Goal: Task Accomplishment & Management: Use online tool/utility

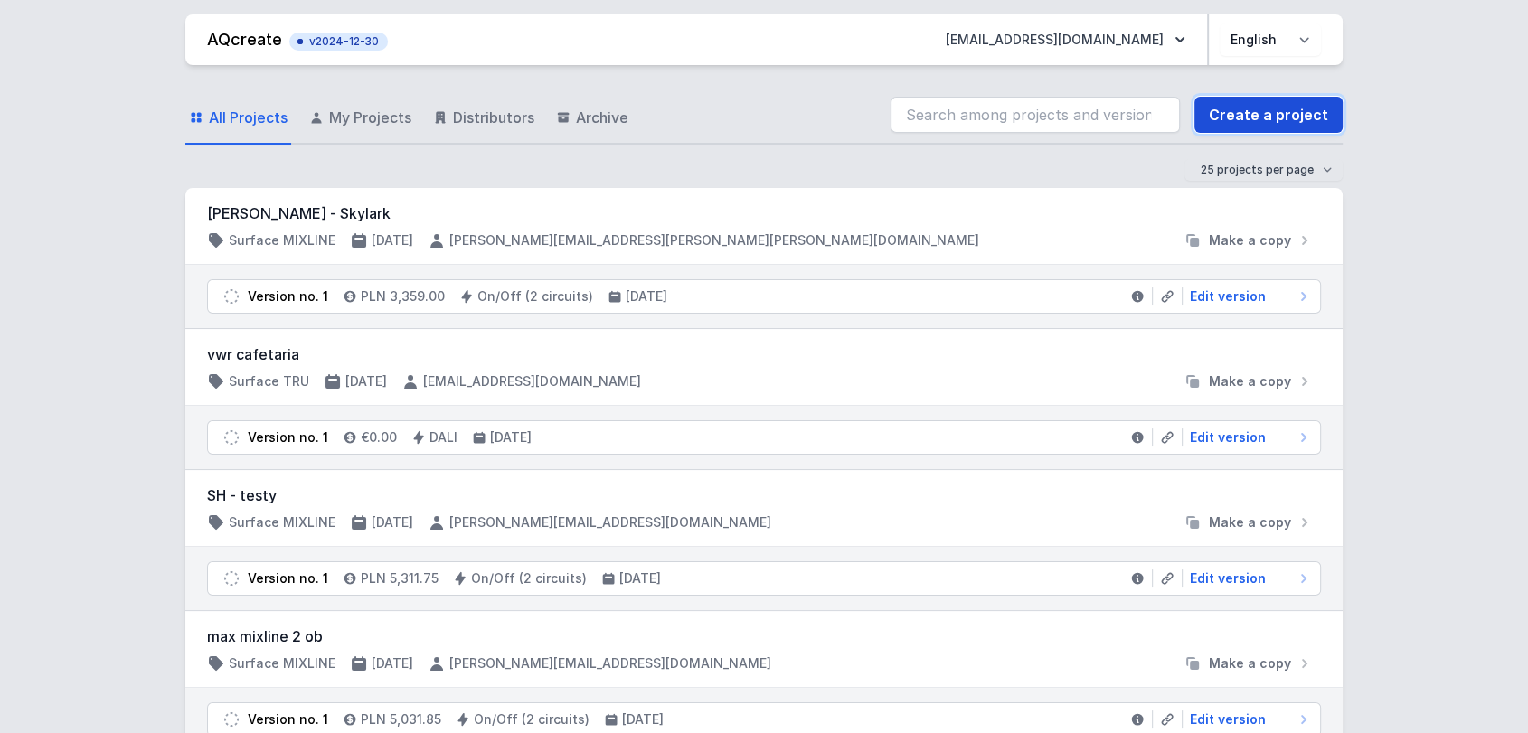
click at [1237, 118] on link "Create a project" at bounding box center [1268, 115] width 148 height 36
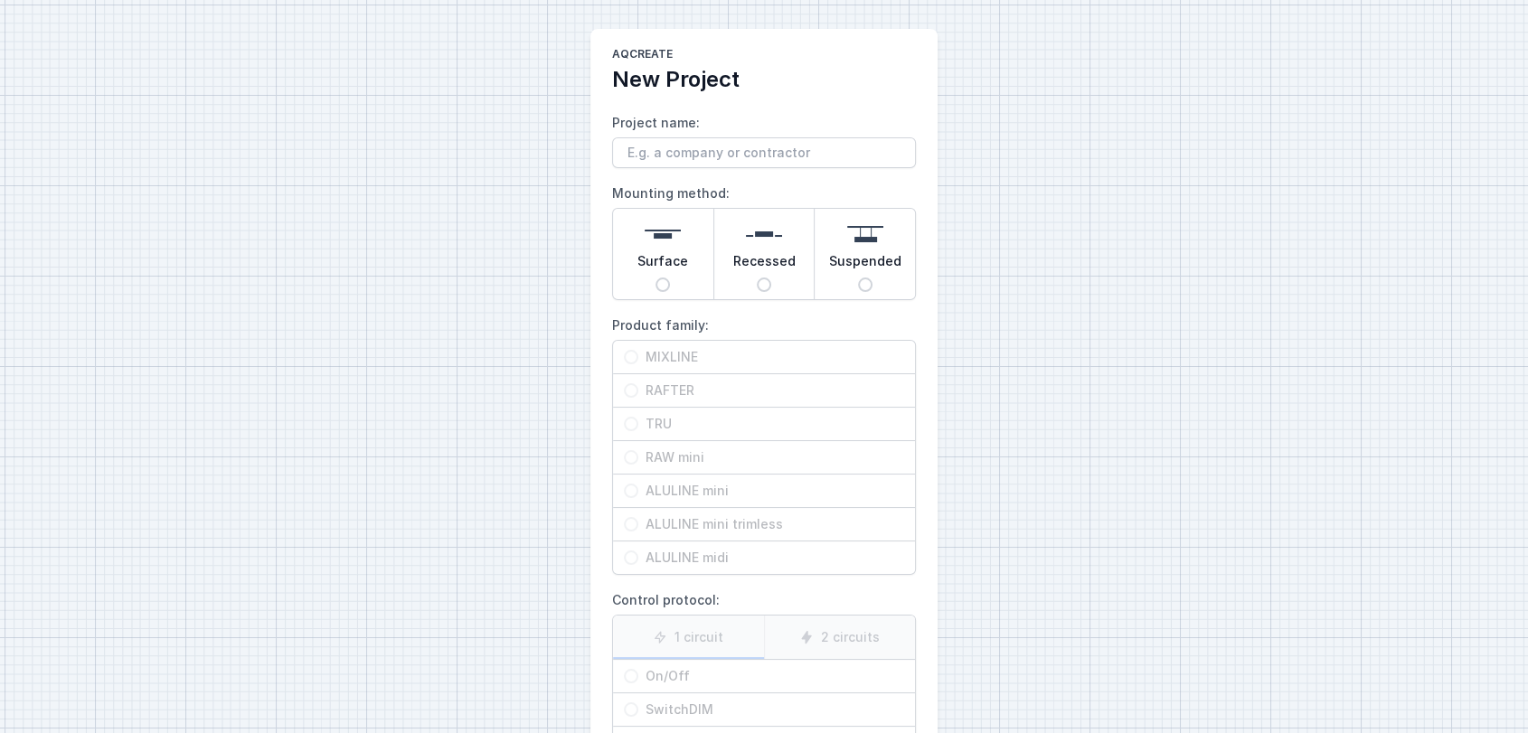
click at [645, 269] on span "Surface" at bounding box center [662, 264] width 51 height 25
click at [655, 278] on input "Surface" at bounding box center [662, 285] width 14 height 14
radio input "true"
click at [656, 395] on span "RAFTER" at bounding box center [771, 390] width 266 height 18
click at [638, 395] on input "RAFTER" at bounding box center [631, 390] width 14 height 14
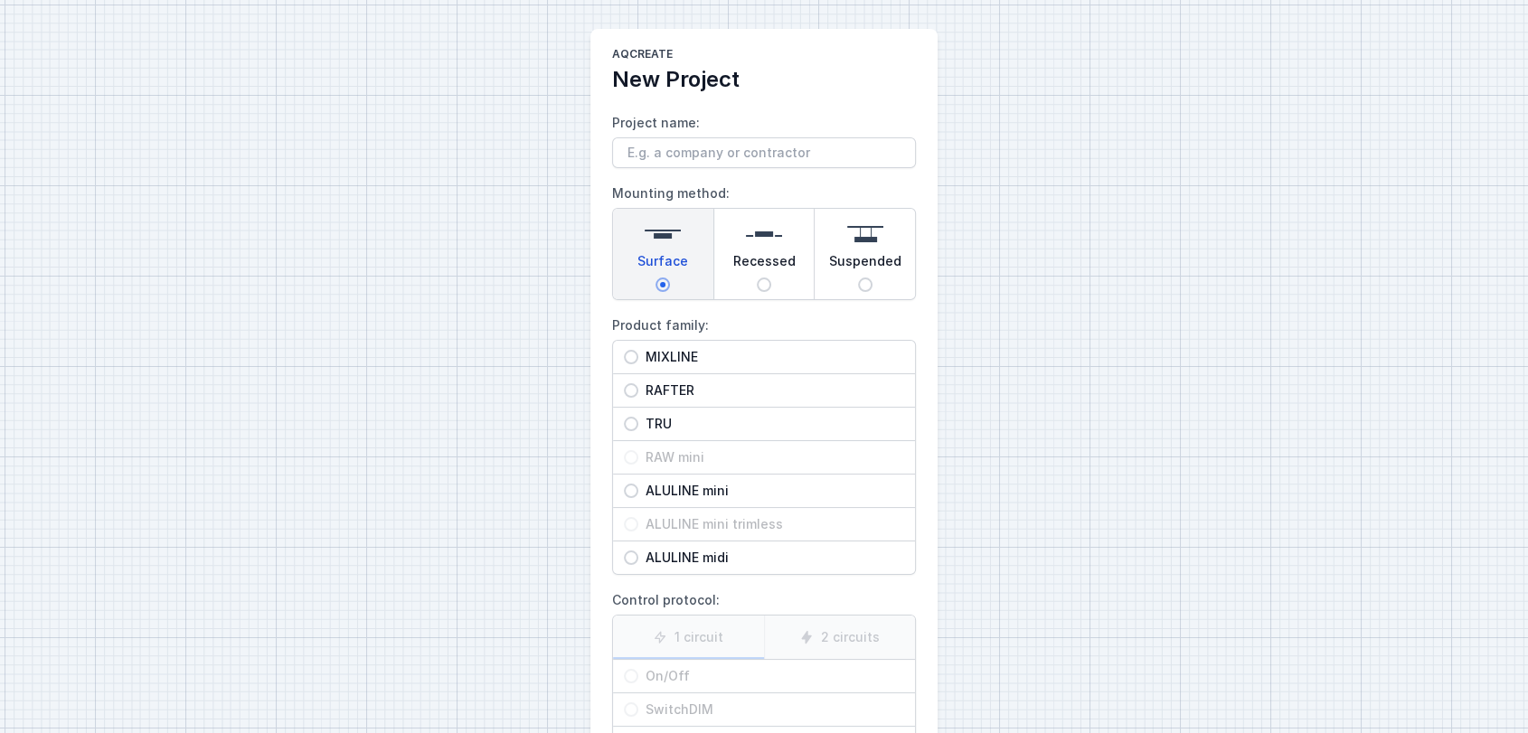
radio input "true"
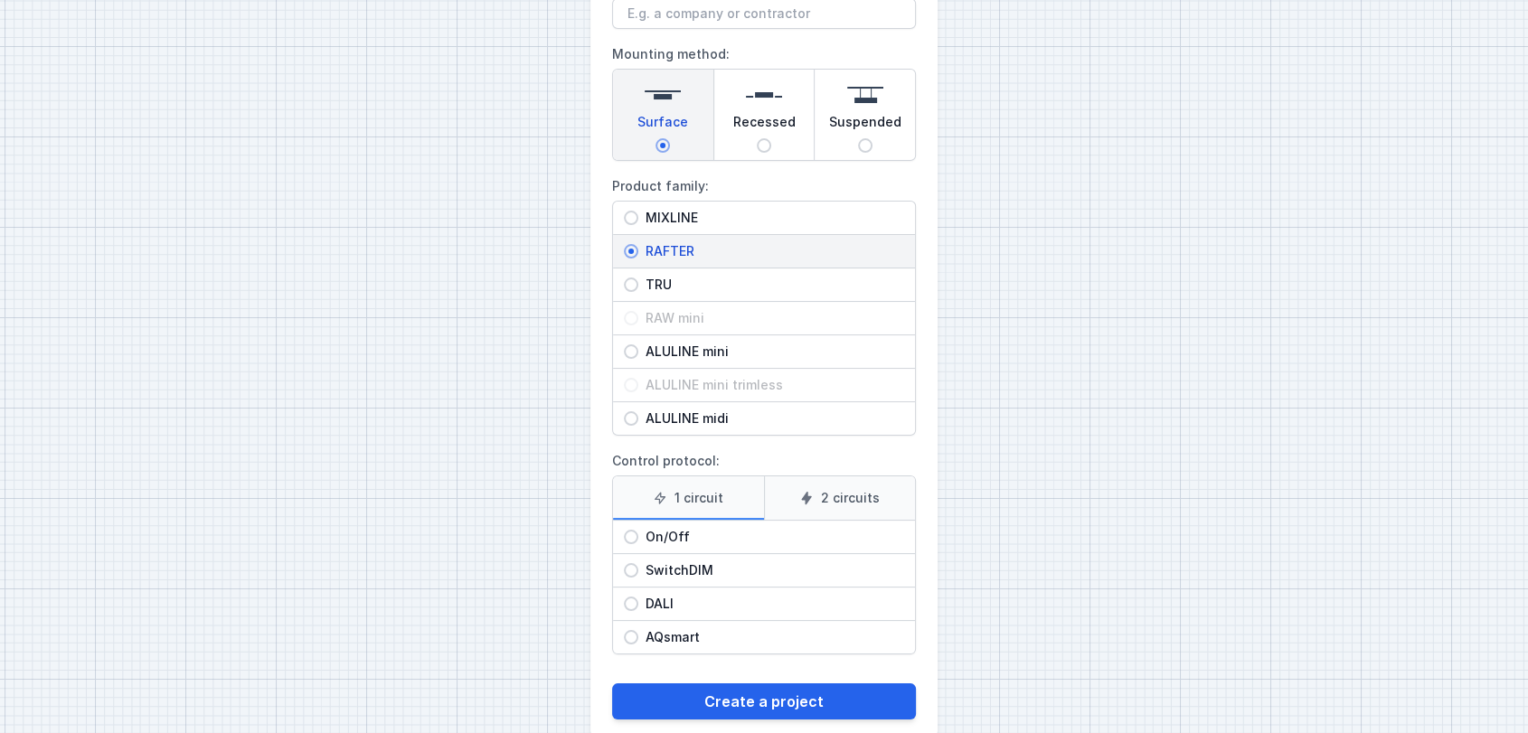
scroll to position [171, 0]
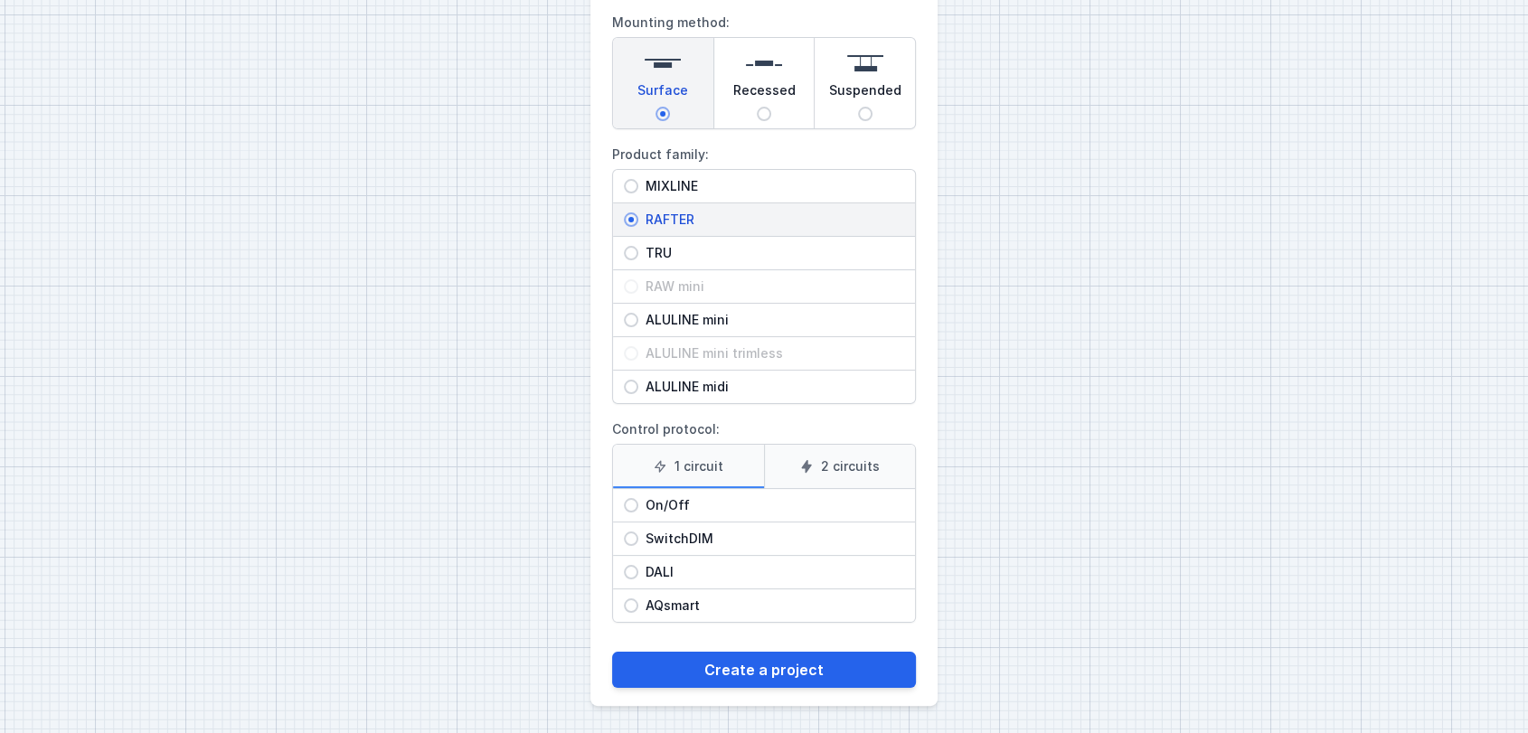
click at [672, 508] on span "On/Off" at bounding box center [771, 505] width 266 height 18
click at [638, 508] on input "On/Off" at bounding box center [631, 505] width 14 height 14
radio input "true"
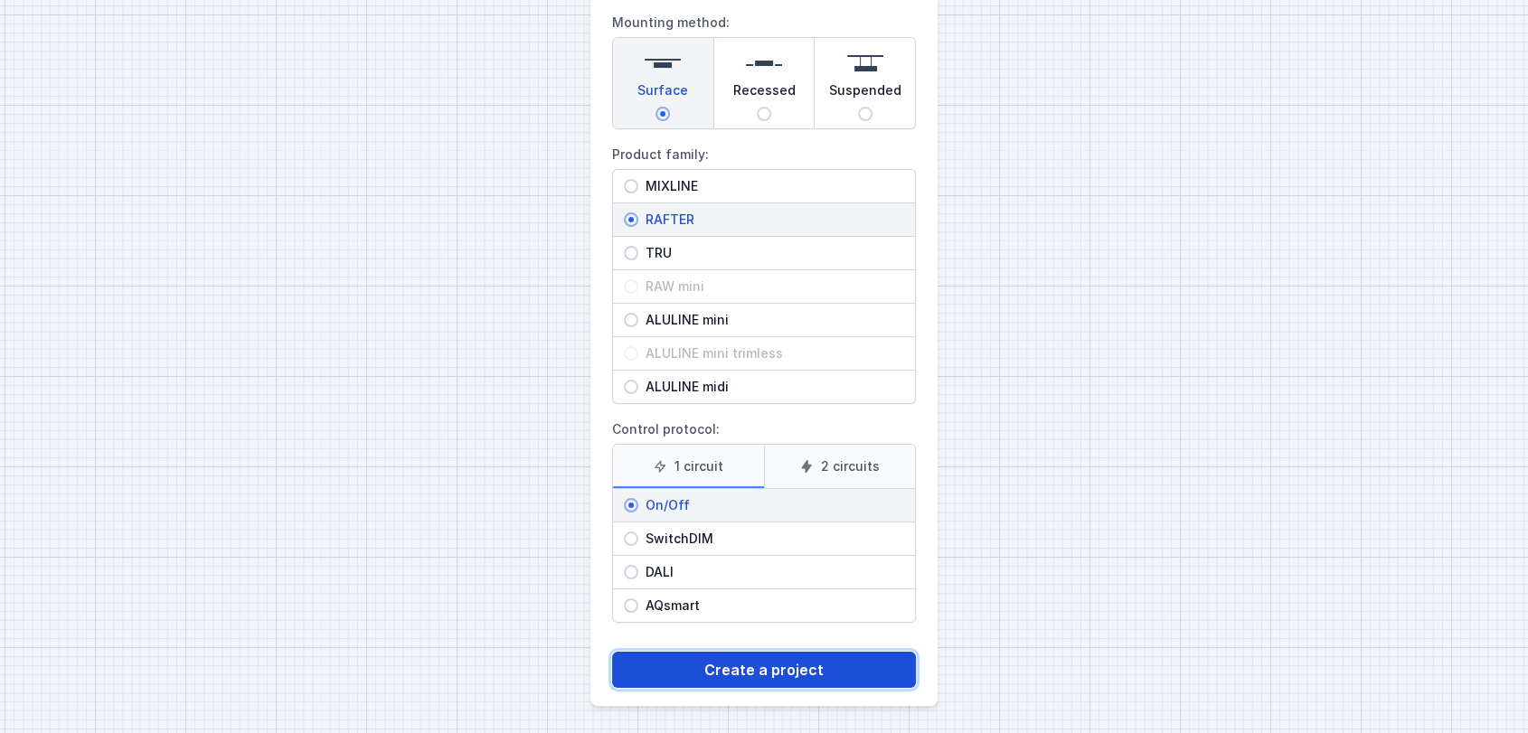
click at [749, 667] on button "Create a project" at bounding box center [764, 670] width 304 height 36
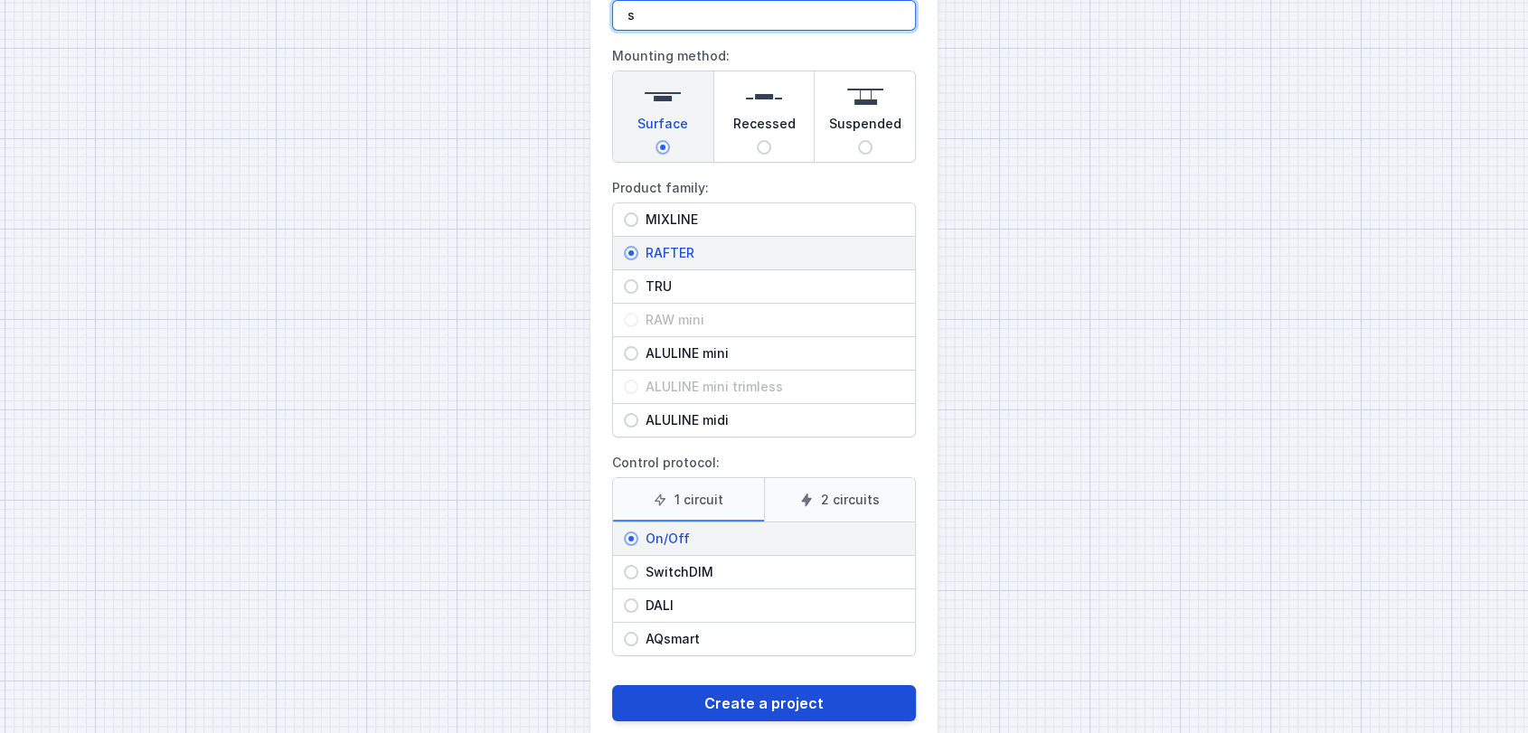
type input "s"
click at [740, 688] on button "Create a project" at bounding box center [764, 703] width 304 height 36
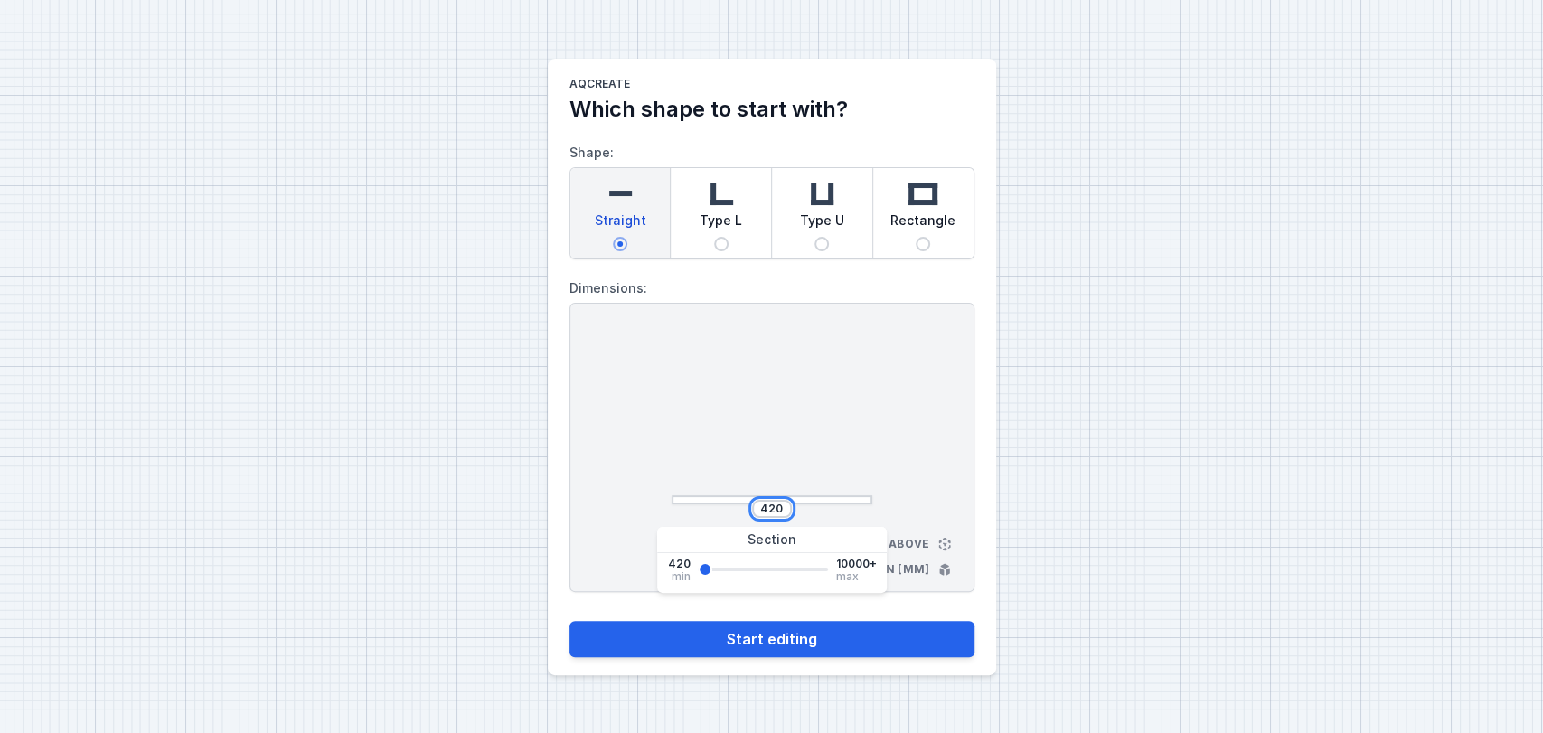
drag, startPoint x: 784, startPoint y: 508, endPoint x: 617, endPoint y: 472, distance: 170.2
click at [617, 472] on div "420 View from above Dimensions in [mm]" at bounding box center [772, 447] width 405 height 289
type input "3000"
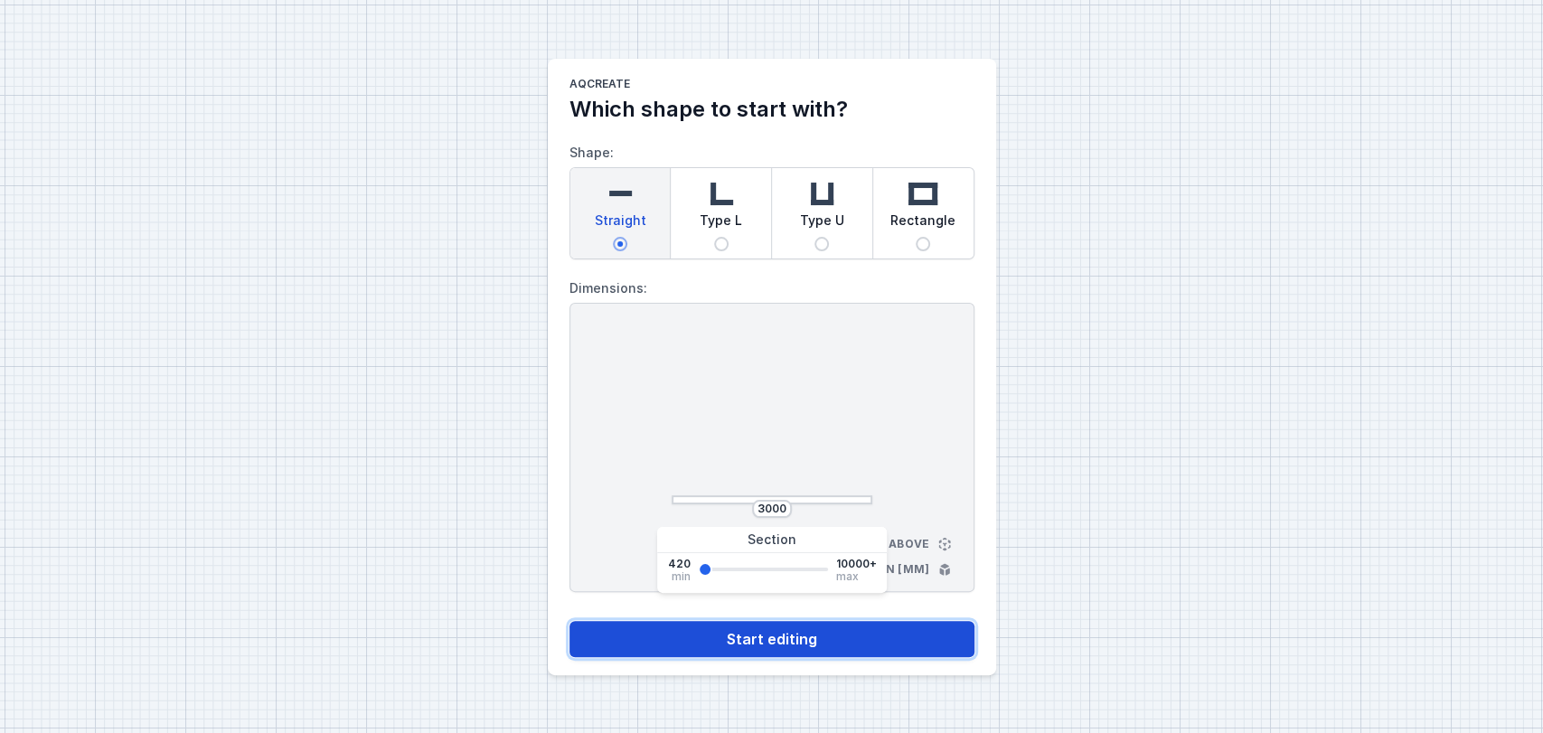
click at [792, 648] on button "Start editing" at bounding box center [772, 639] width 405 height 36
select select "M"
select select "3000"
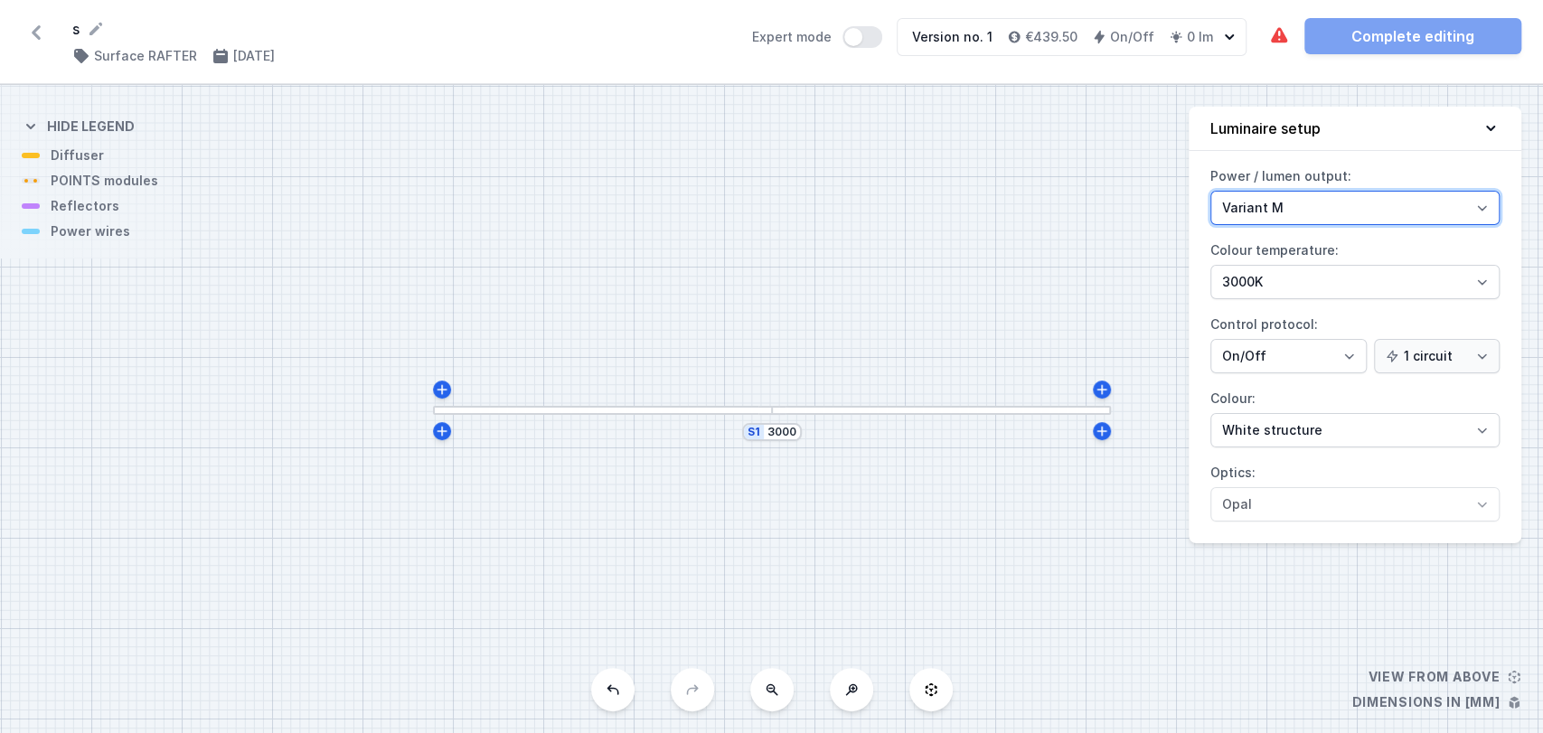
click at [1252, 219] on select "Variant L Variant M" at bounding box center [1354, 208] width 289 height 34
click at [1311, 212] on select "Variant L Variant M" at bounding box center [1354, 208] width 289 height 34
click at [1309, 210] on select "Variant L Variant M" at bounding box center [1354, 208] width 289 height 34
click at [752, 415] on div "S1 3000" at bounding box center [771, 409] width 1543 height 648
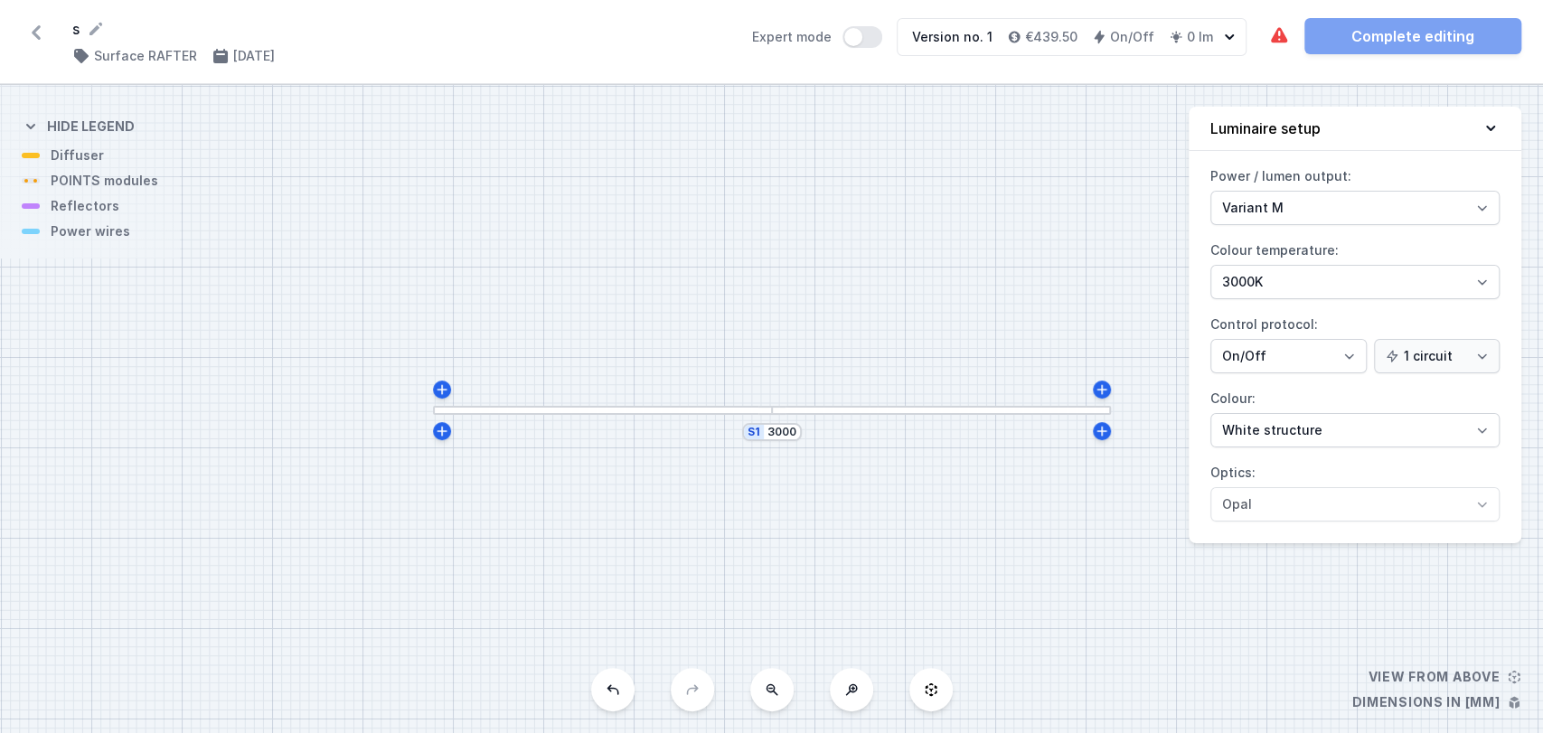
click at [738, 410] on div at bounding box center [602, 410] width 339 height 9
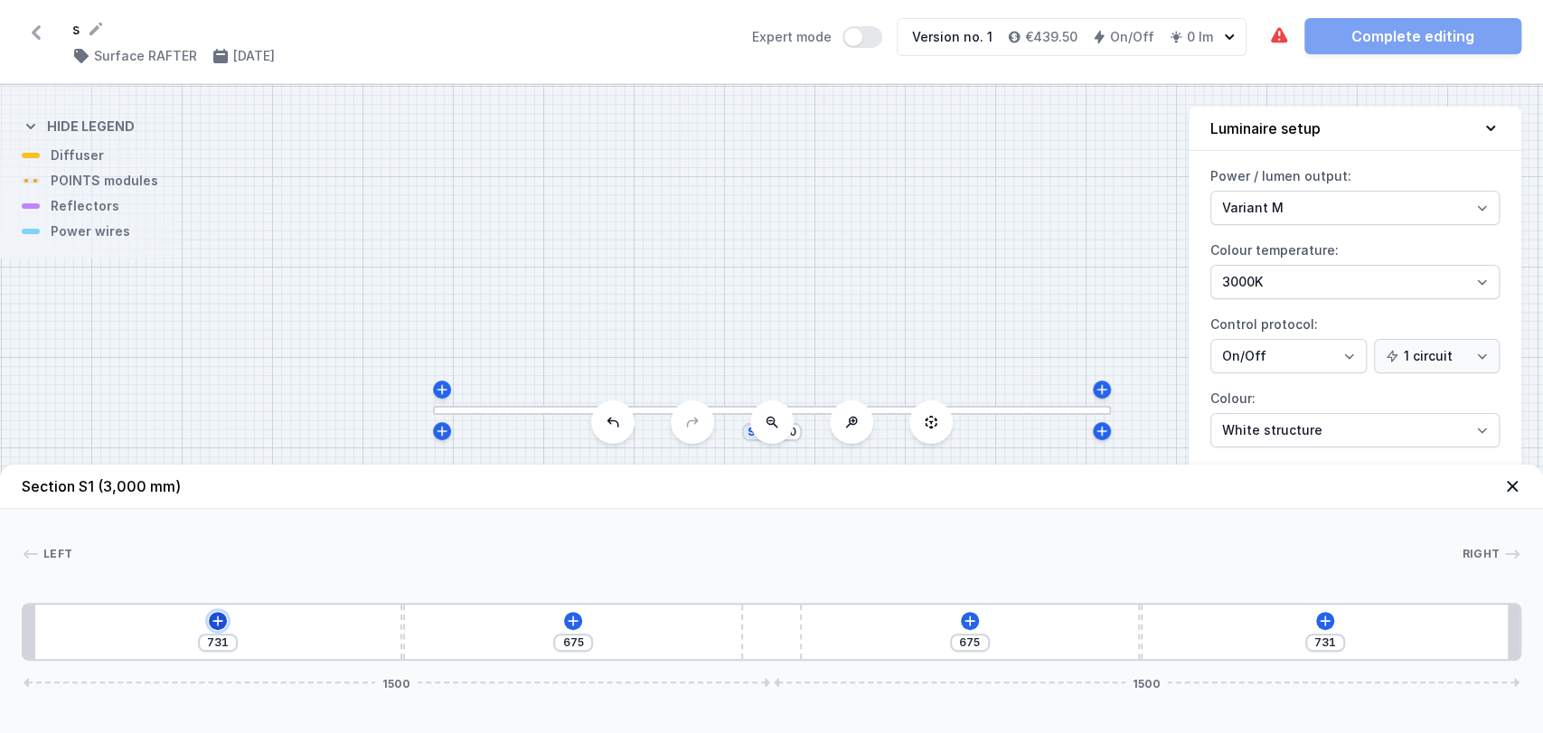
click at [220, 619] on icon at bounding box center [218, 621] width 14 height 14
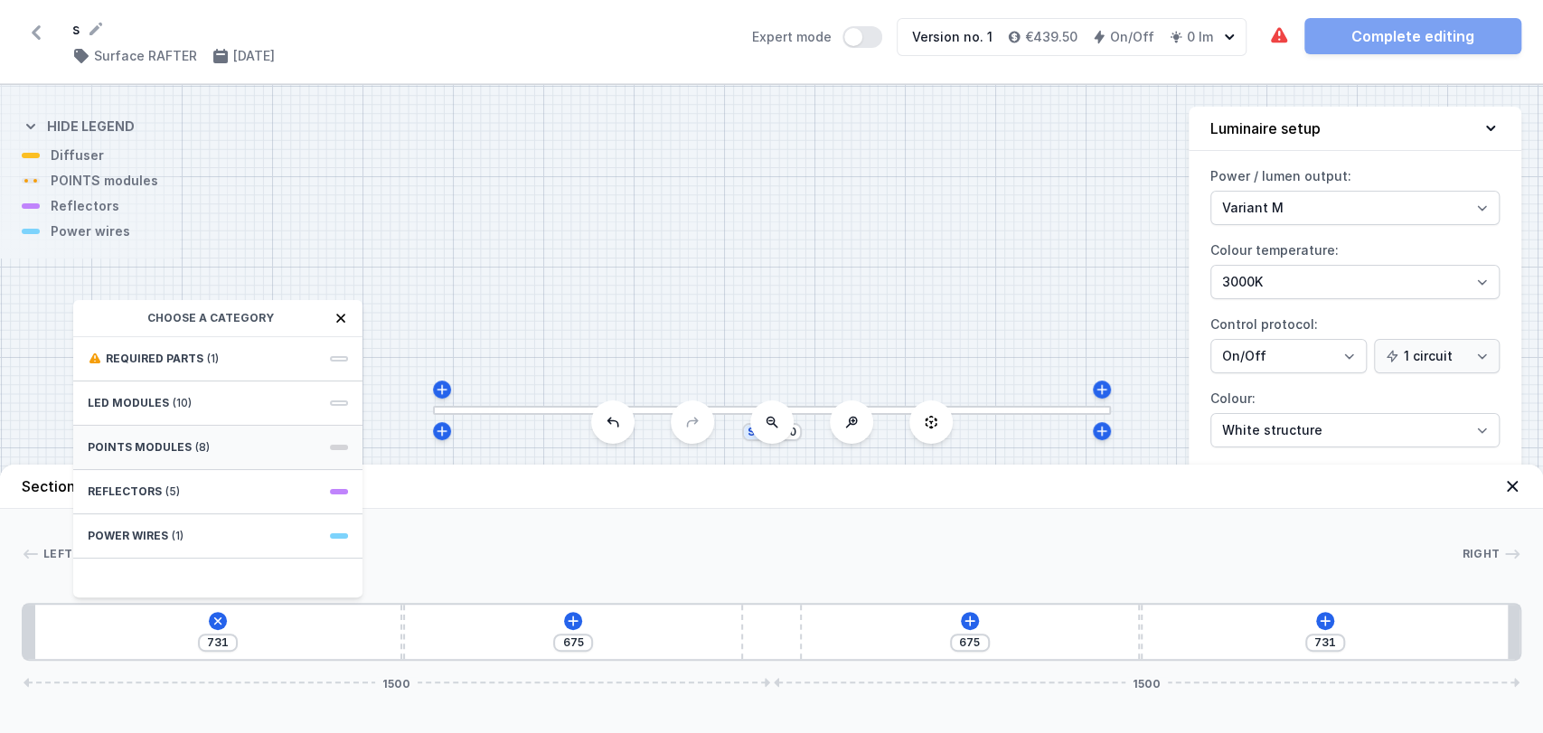
click at [163, 457] on div "POINTS modules (8)" at bounding box center [217, 448] width 289 height 44
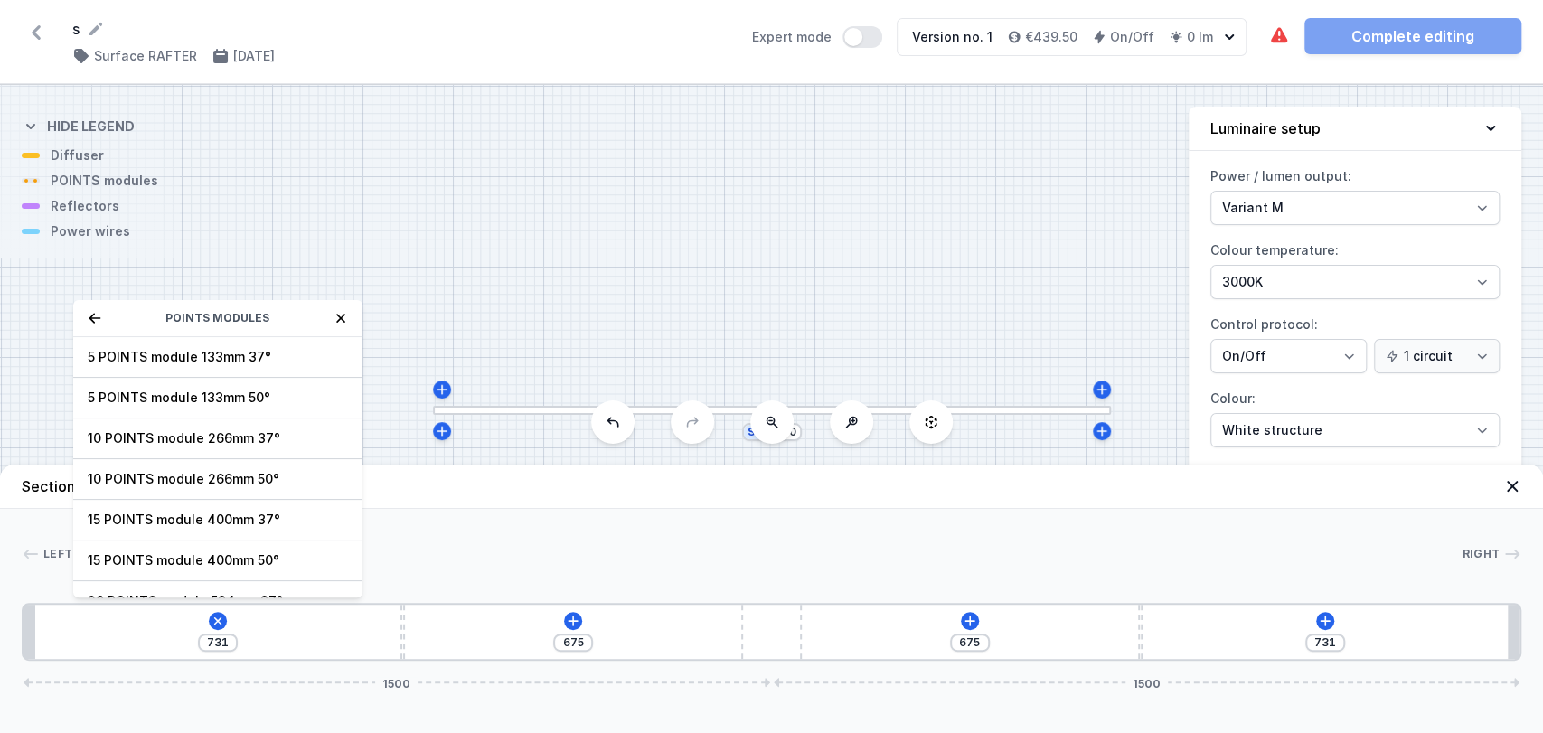
scroll to position [64, 0]
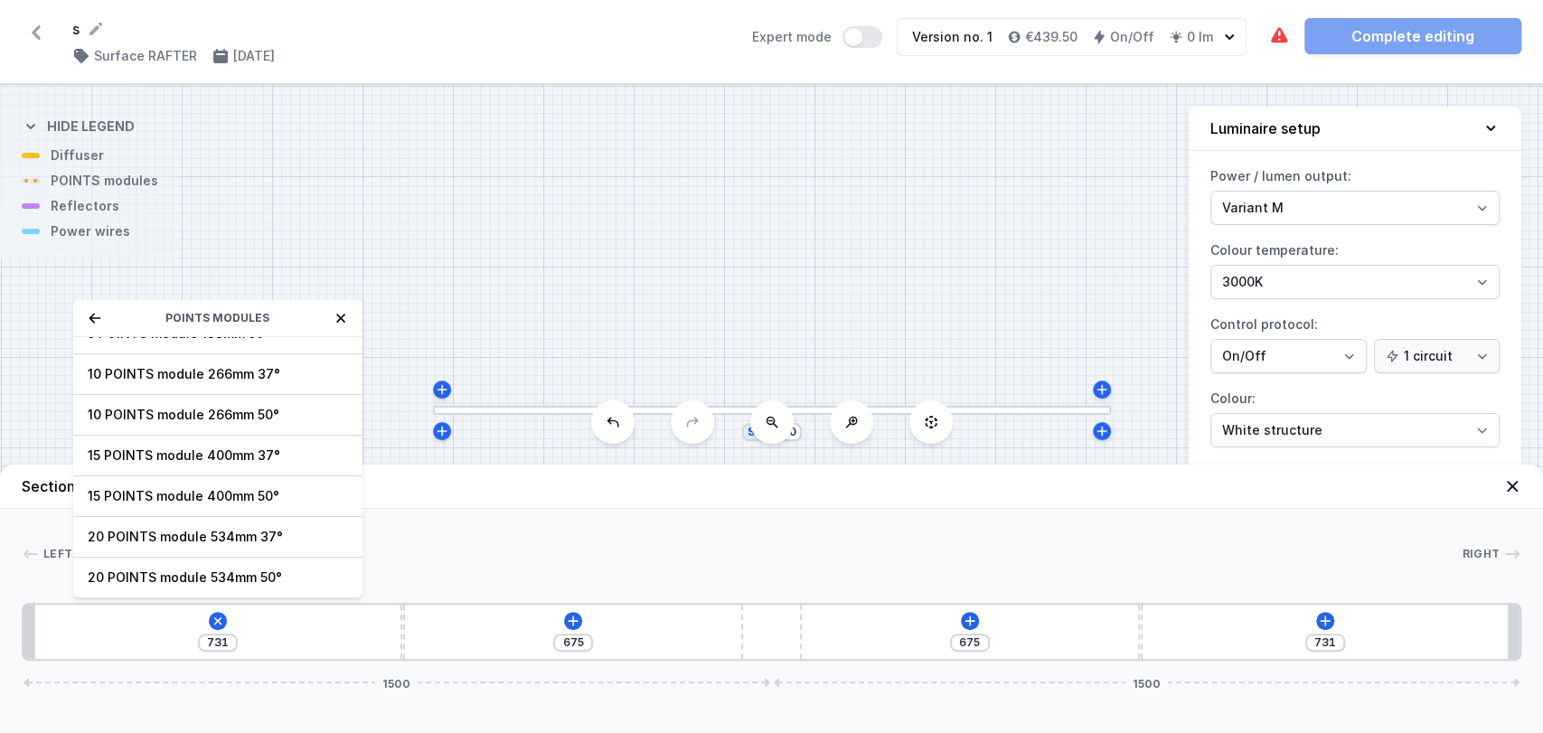
click at [163, 457] on span "15 POINTS module 400mm 37°" at bounding box center [218, 456] width 260 height 18
type input "353"
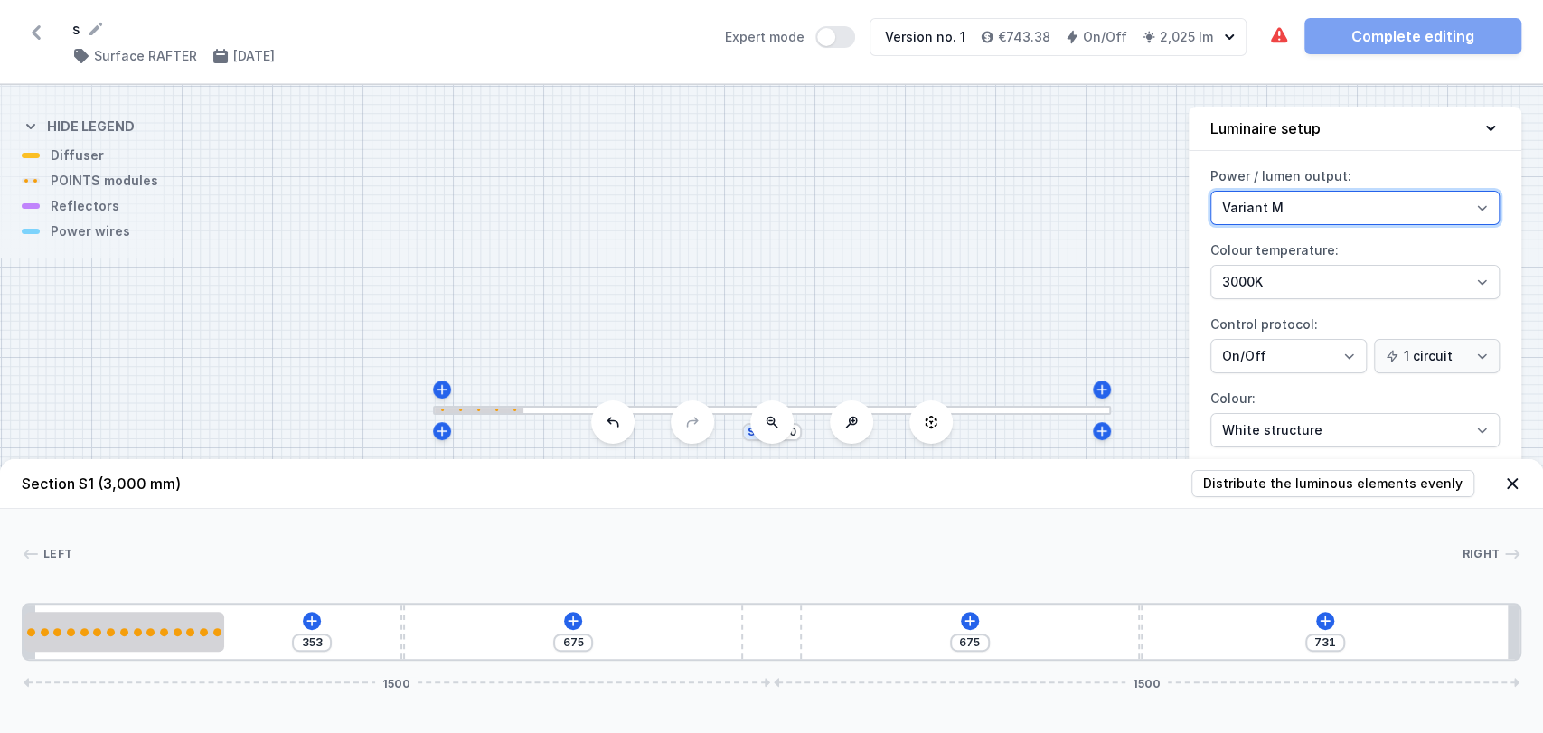
click at [1270, 212] on select "Variant L Variant M" at bounding box center [1354, 208] width 289 height 34
select select "L"
click at [1210, 191] on select "Variant L Variant M" at bounding box center [1354, 208] width 289 height 34
click at [557, 630] on div "353 675 675 731 1500 1500" at bounding box center [772, 632] width 1500 height 58
click at [564, 624] on button at bounding box center [573, 621] width 18 height 18
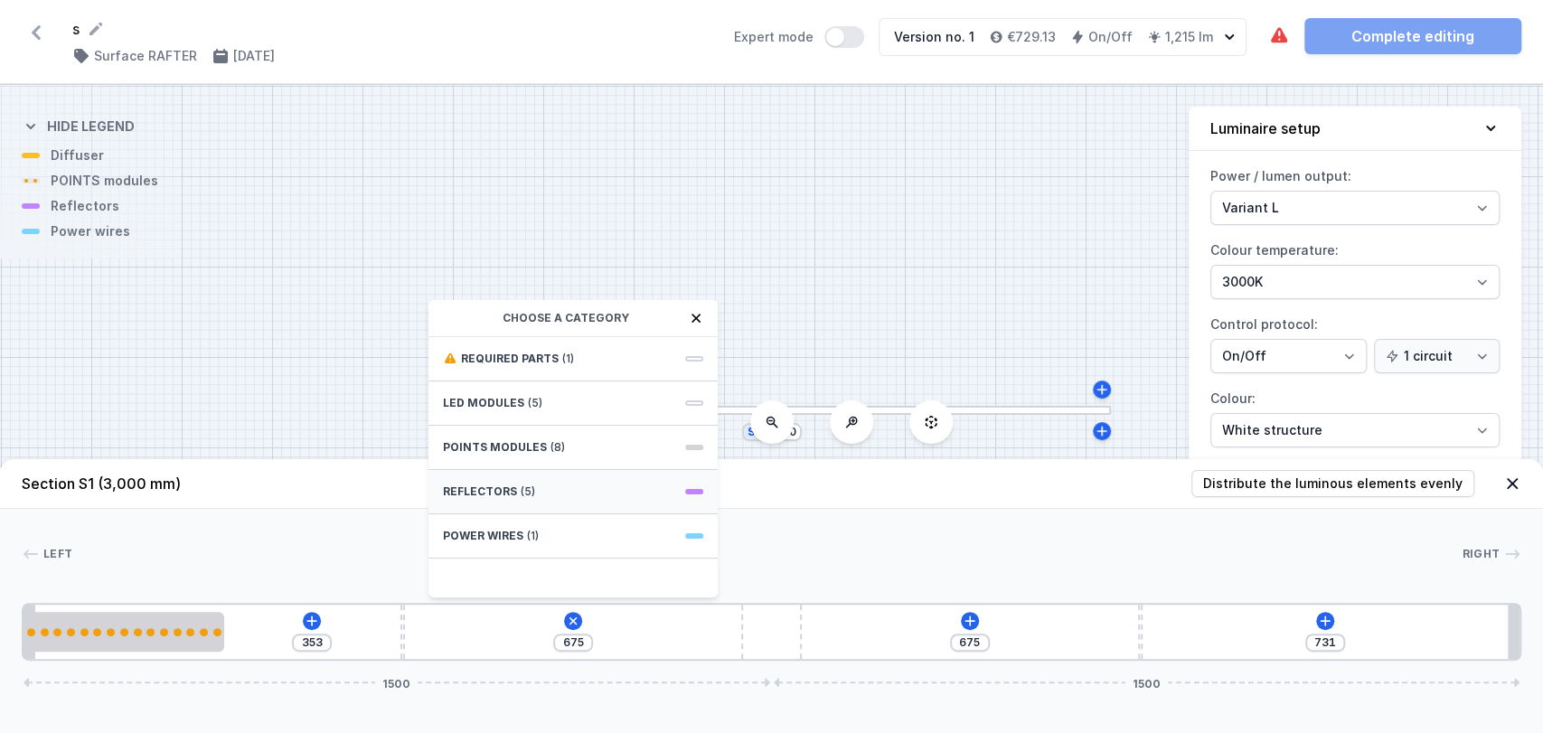
click at [535, 494] on div "Reflectors (5)" at bounding box center [572, 492] width 289 height 44
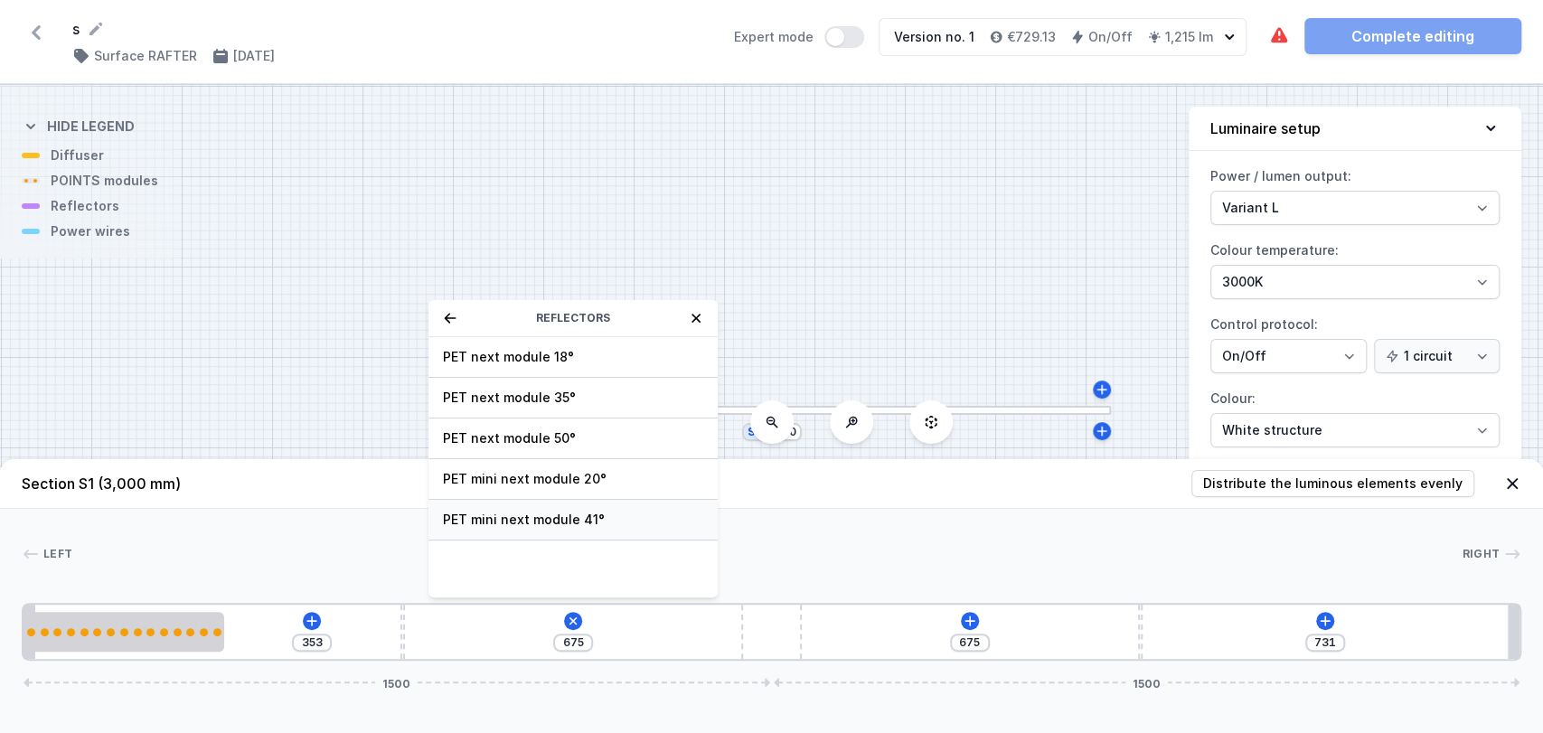
click at [534, 507] on div "PET mini next module 41°" at bounding box center [572, 520] width 289 height 41
type input "605"
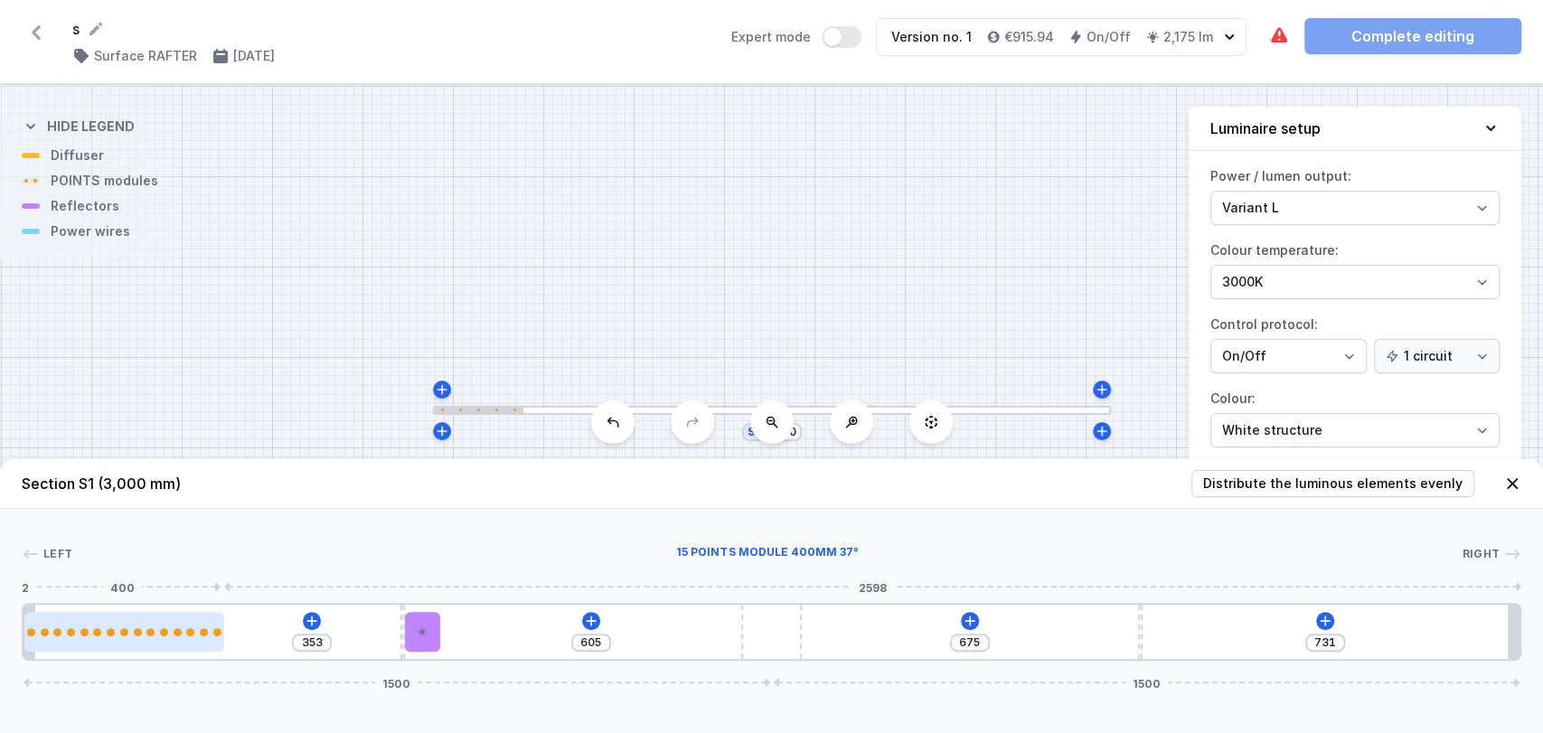
click at [178, 626] on div at bounding box center [124, 632] width 200 height 40
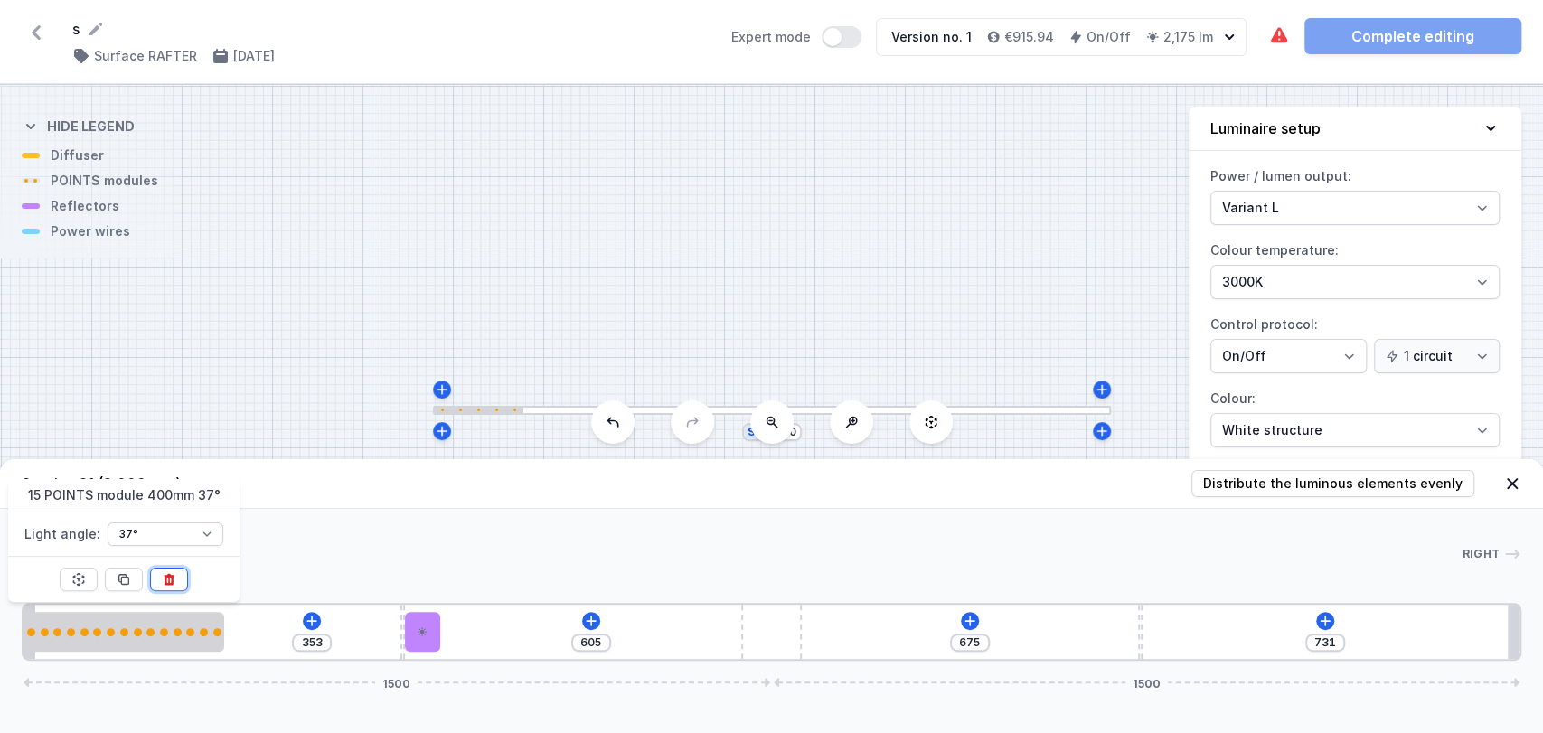
click at [174, 581] on icon at bounding box center [169, 579] width 14 height 14
type input "731"
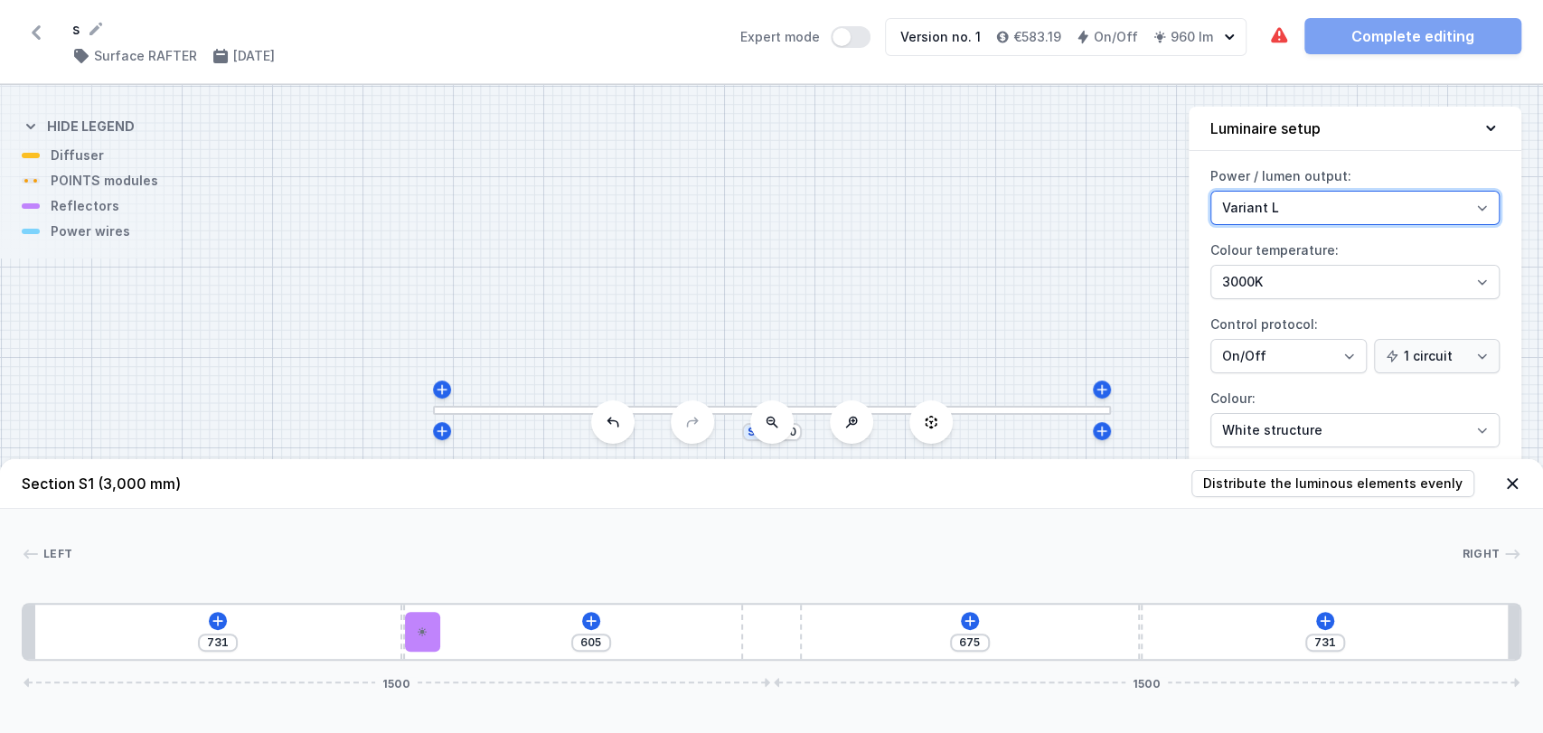
click at [1377, 217] on select "Variant L Variant M" at bounding box center [1354, 208] width 289 height 34
click at [1210, 191] on select "Variant L Variant M" at bounding box center [1354, 208] width 289 height 34
click at [1351, 212] on select "Variant L Variant M" at bounding box center [1354, 208] width 289 height 34
click at [1210, 191] on select "Variant L Variant M" at bounding box center [1354, 208] width 289 height 34
click at [1332, 201] on select "Variant L Variant M" at bounding box center [1354, 208] width 289 height 34
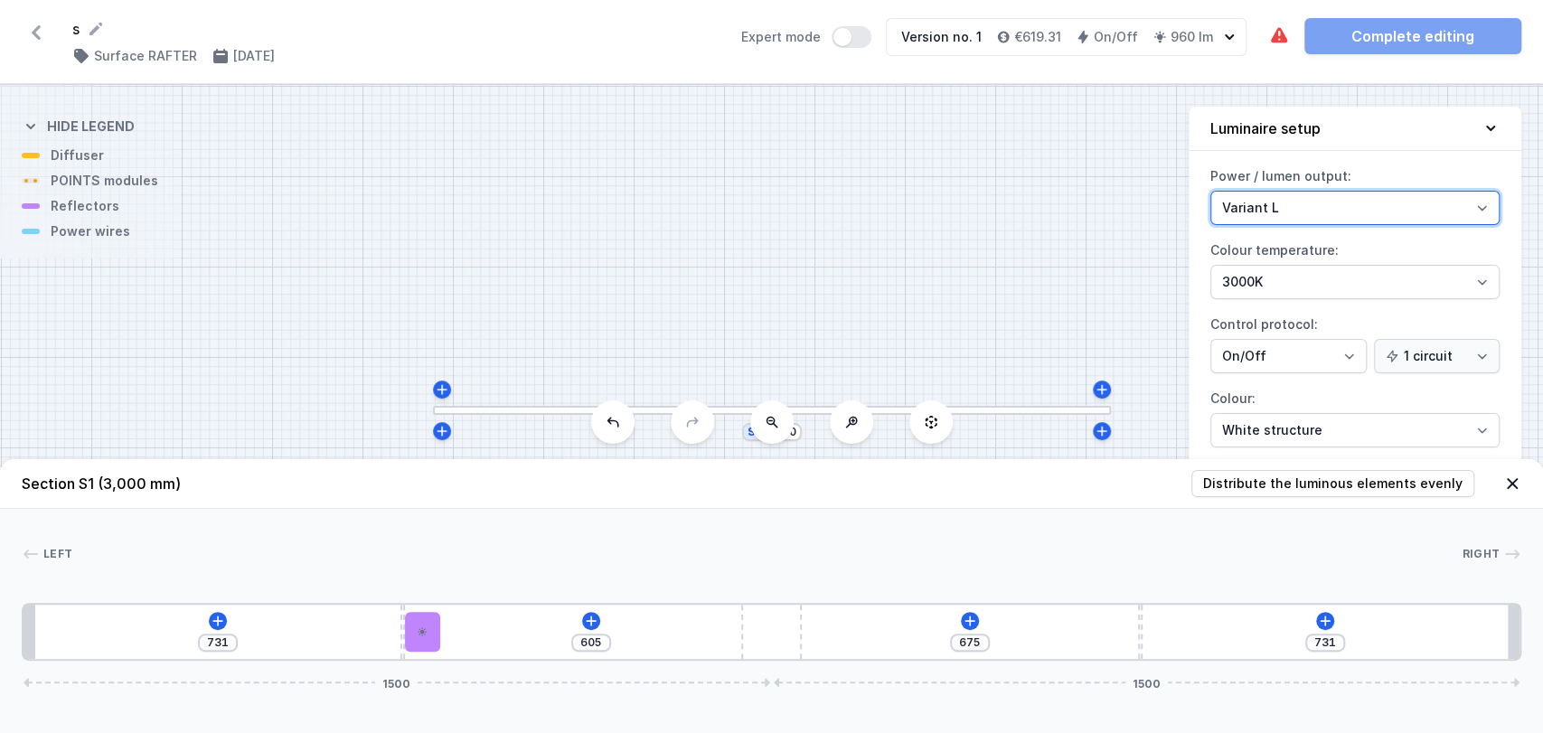
select select "M"
click at [1210, 191] on select "Variant L Variant M" at bounding box center [1354, 208] width 289 height 34
click at [591, 620] on icon at bounding box center [591, 621] width 10 height 10
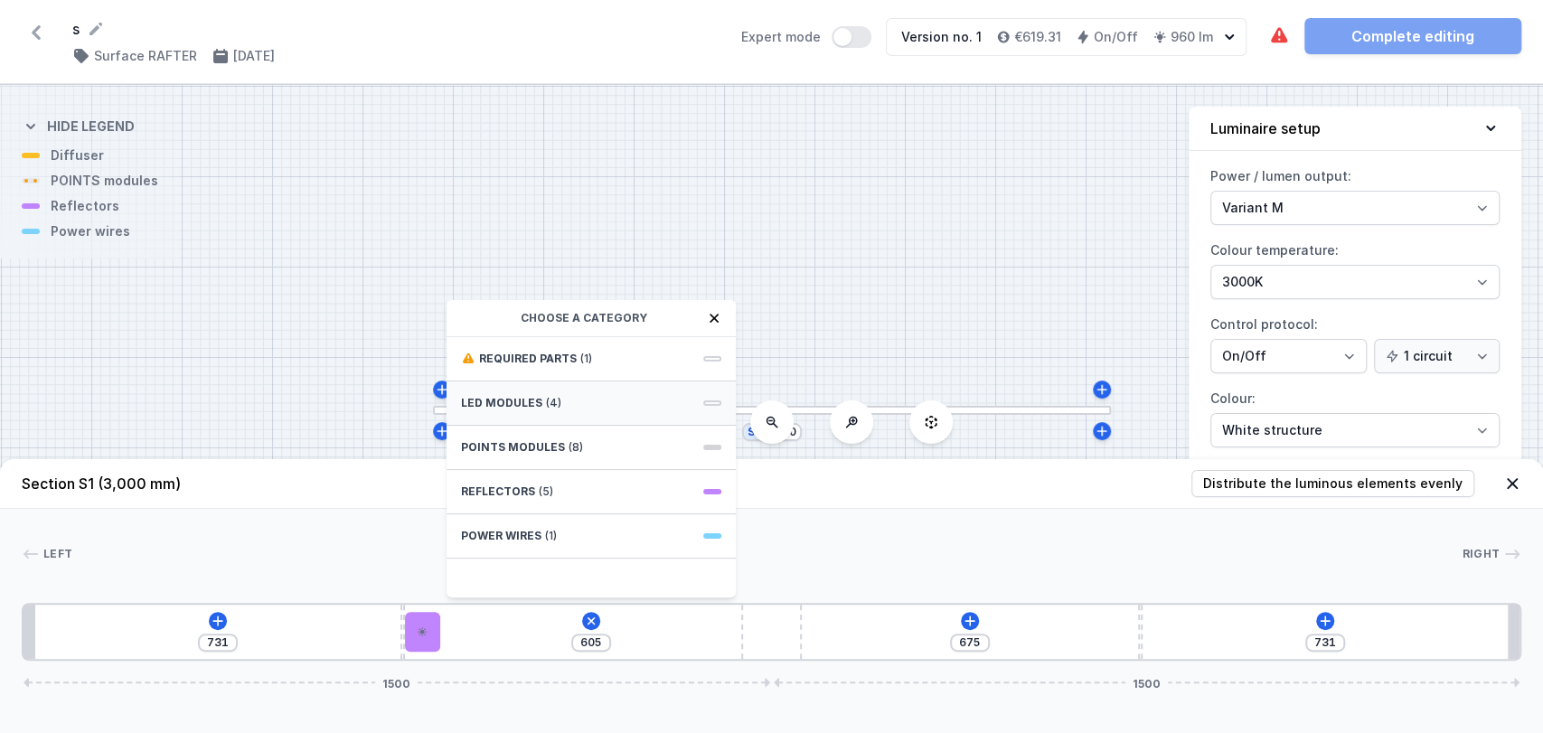
click at [564, 410] on div "LED modules (4)" at bounding box center [591, 403] width 289 height 44
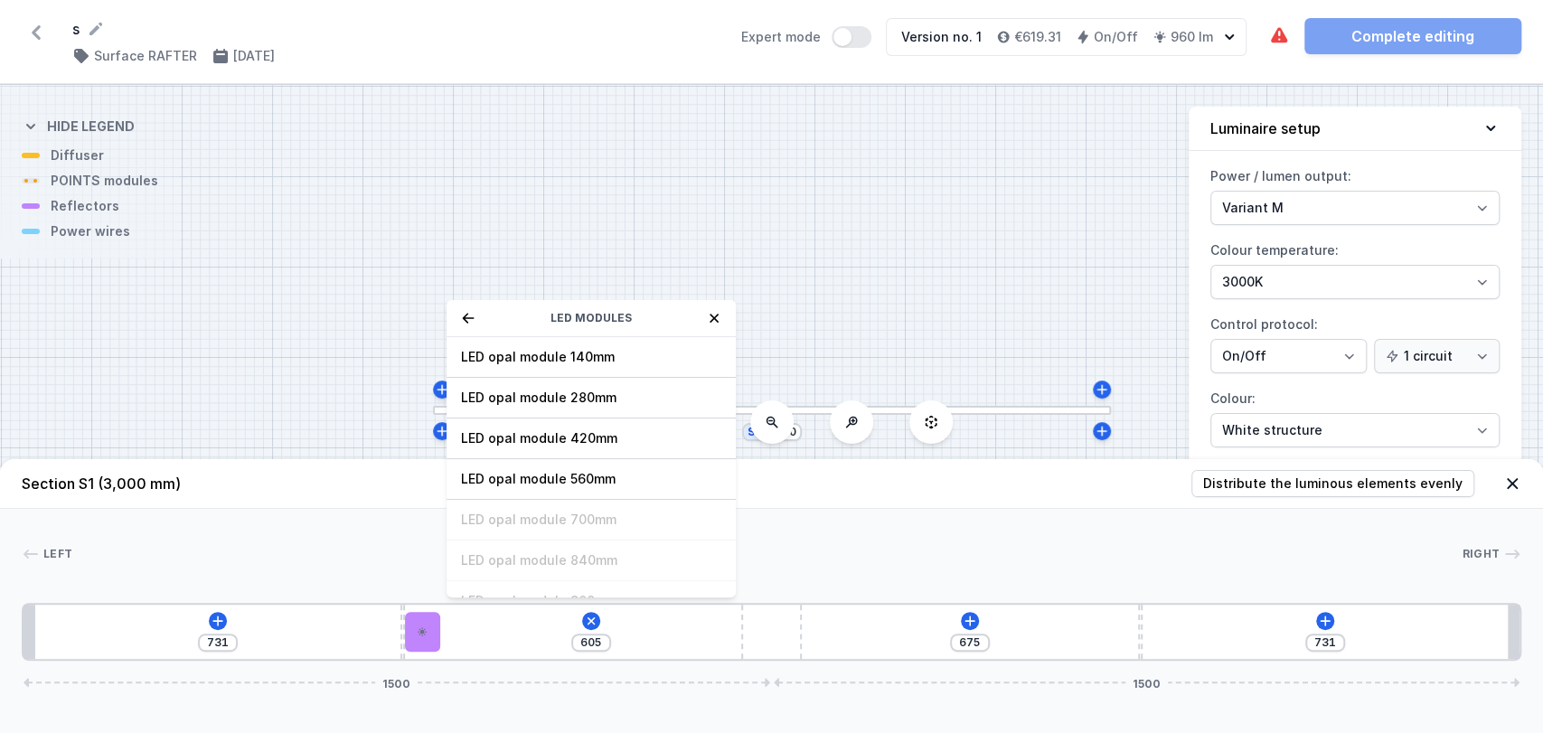
click at [471, 321] on icon at bounding box center [468, 318] width 14 height 14
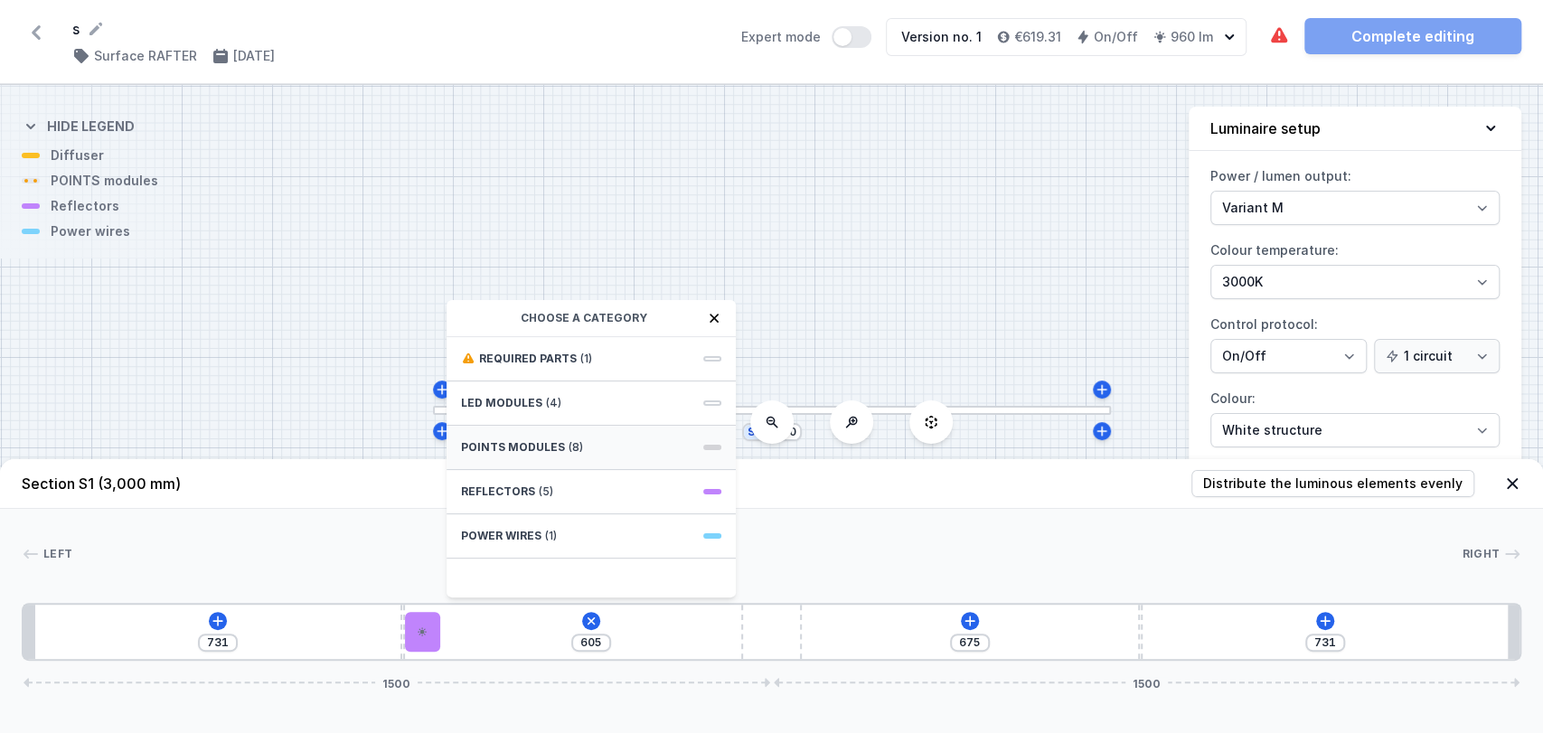
click at [540, 466] on div "POINTS modules (8)" at bounding box center [591, 448] width 289 height 44
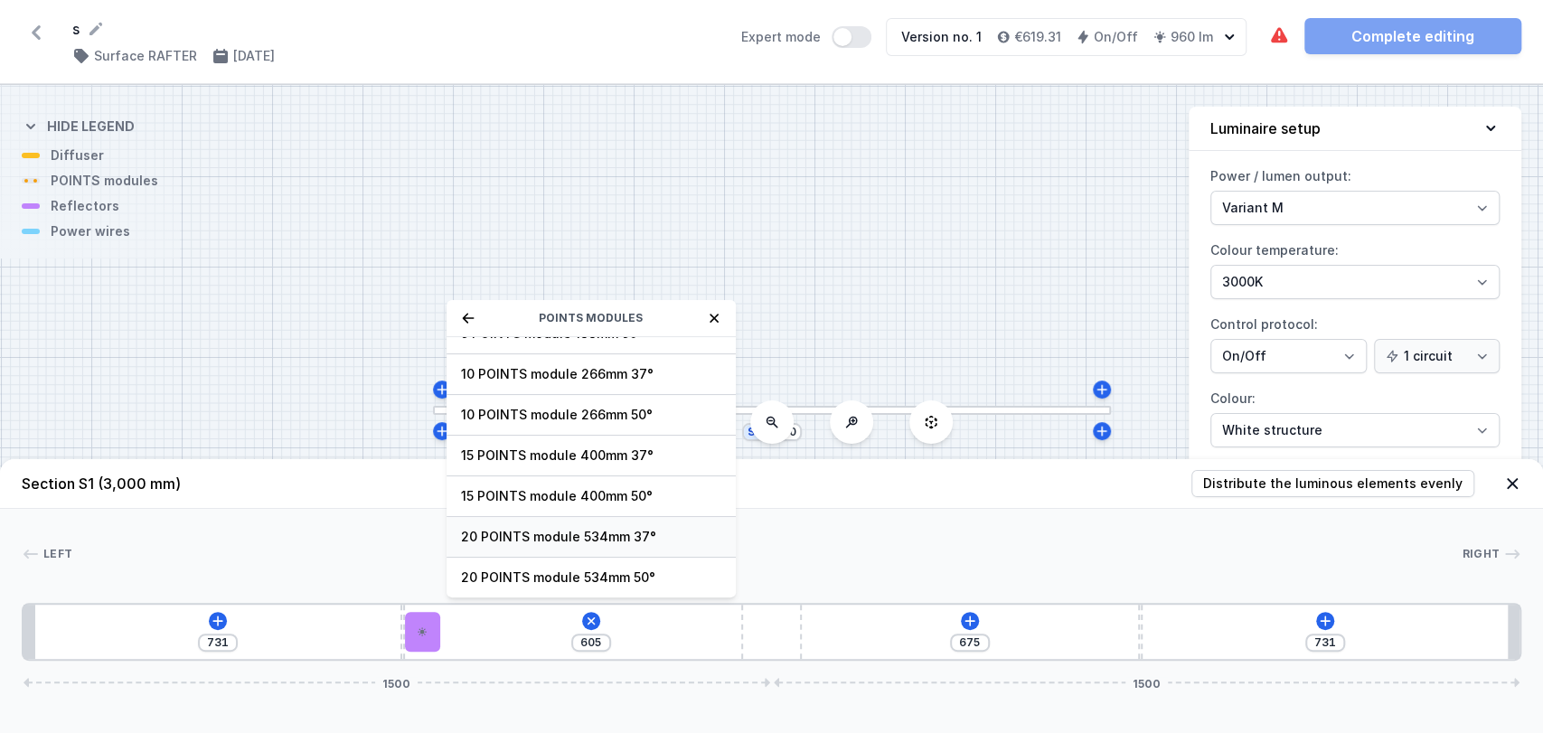
click at [560, 528] on span "20 POINTS module 534mm 37°" at bounding box center [591, 537] width 260 height 18
type input "71"
